Goal: Task Accomplishment & Management: Manage account settings

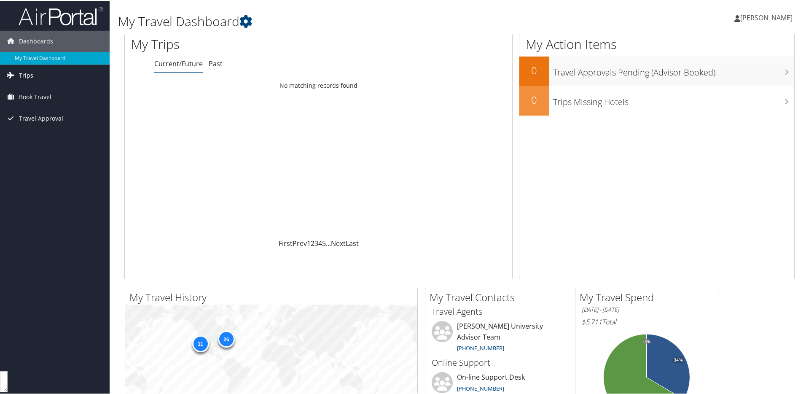
click at [42, 77] on link "Trips" at bounding box center [55, 74] width 110 height 21
click at [212, 72] on div "My Trips Current/Future Past Loading... No matching records found First Prev 1 …" at bounding box center [318, 155] width 388 height 245
click at [213, 68] on li "Past" at bounding box center [216, 63] width 14 height 15
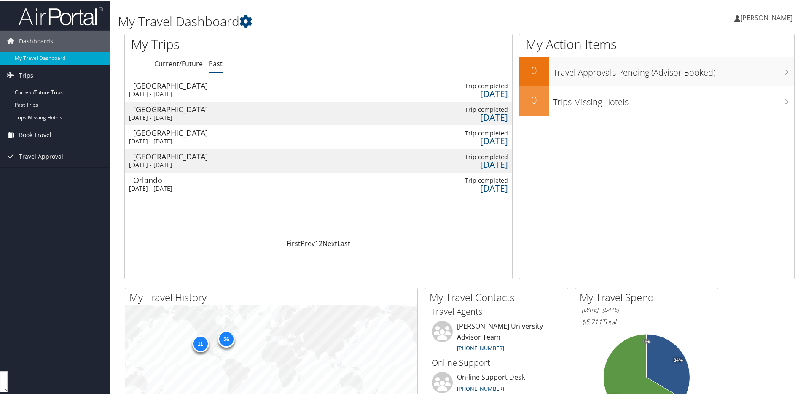
click at [41, 134] on span "Book Travel" at bounding box center [35, 133] width 32 height 21
click at [55, 163] on link "Book/Manage Online Trips" at bounding box center [55, 163] width 110 height 13
